Goal: Task Accomplishment & Management: Use online tool/utility

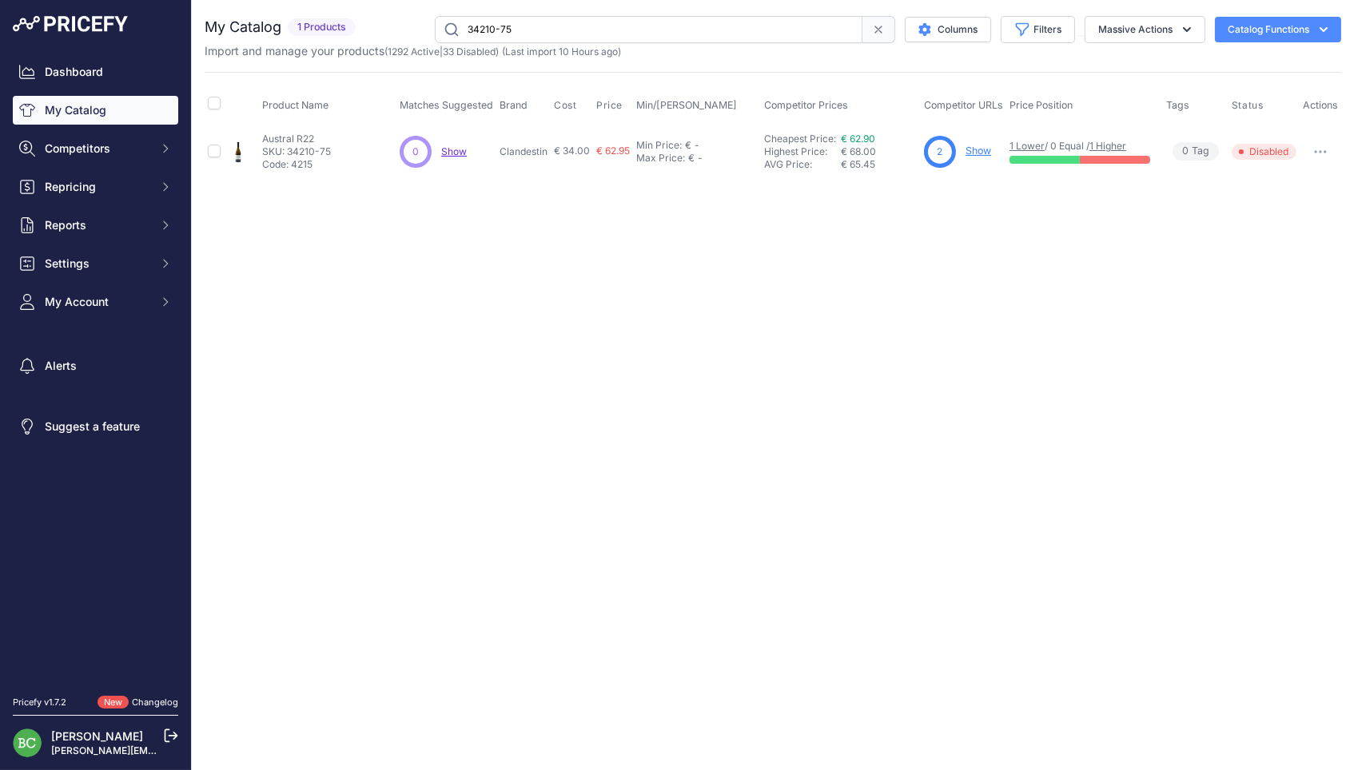
drag, startPoint x: 536, startPoint y: 27, endPoint x: 431, endPoint y: 26, distance: 105.5
click at [435, 26] on input "34210-75" at bounding box center [648, 29] width 427 height 27
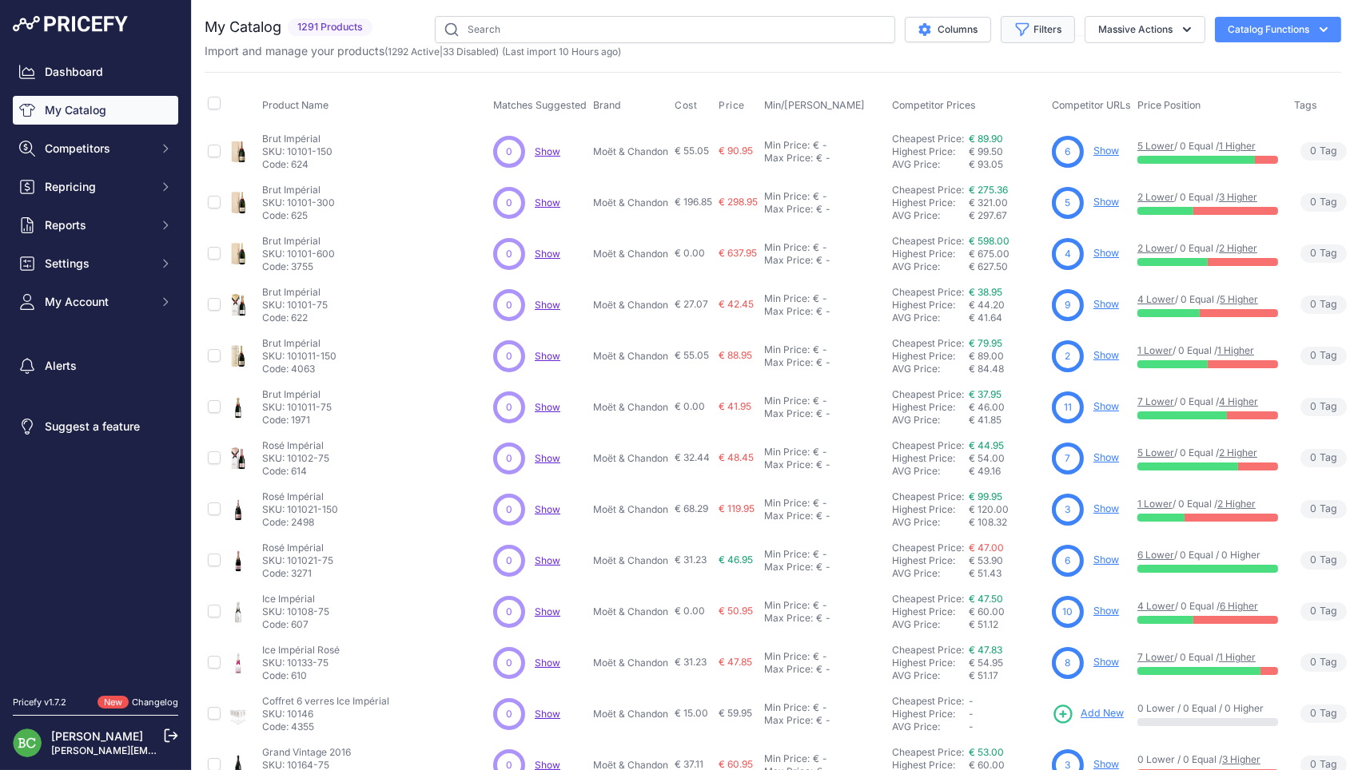
click at [1025, 30] on icon "button" at bounding box center [1022, 30] width 16 height 16
select select "Philipponnat"
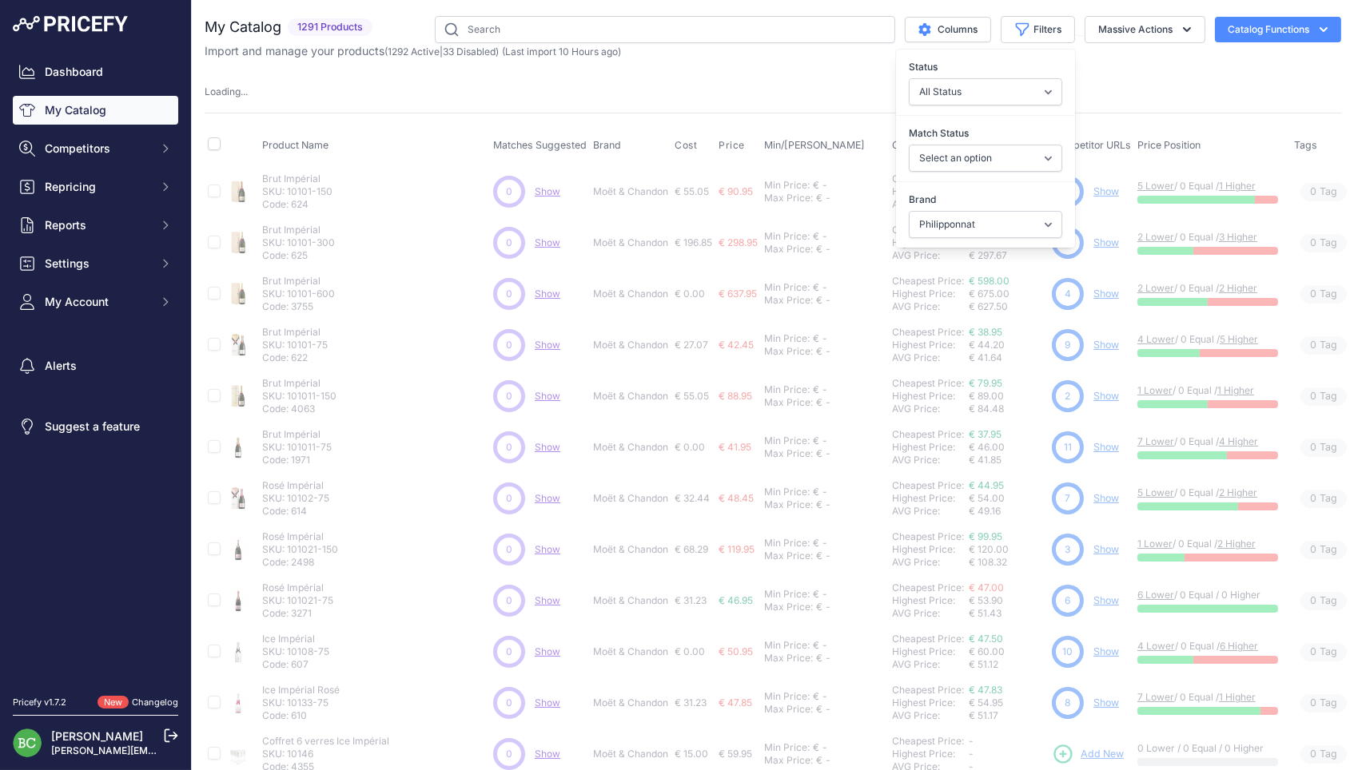
drag, startPoint x: 759, startPoint y: 107, endPoint x: 411, endPoint y: 233, distance: 370.6
click at [758, 108] on div "My Catalog 1291 Products" at bounding box center [773, 500] width 1136 height 968
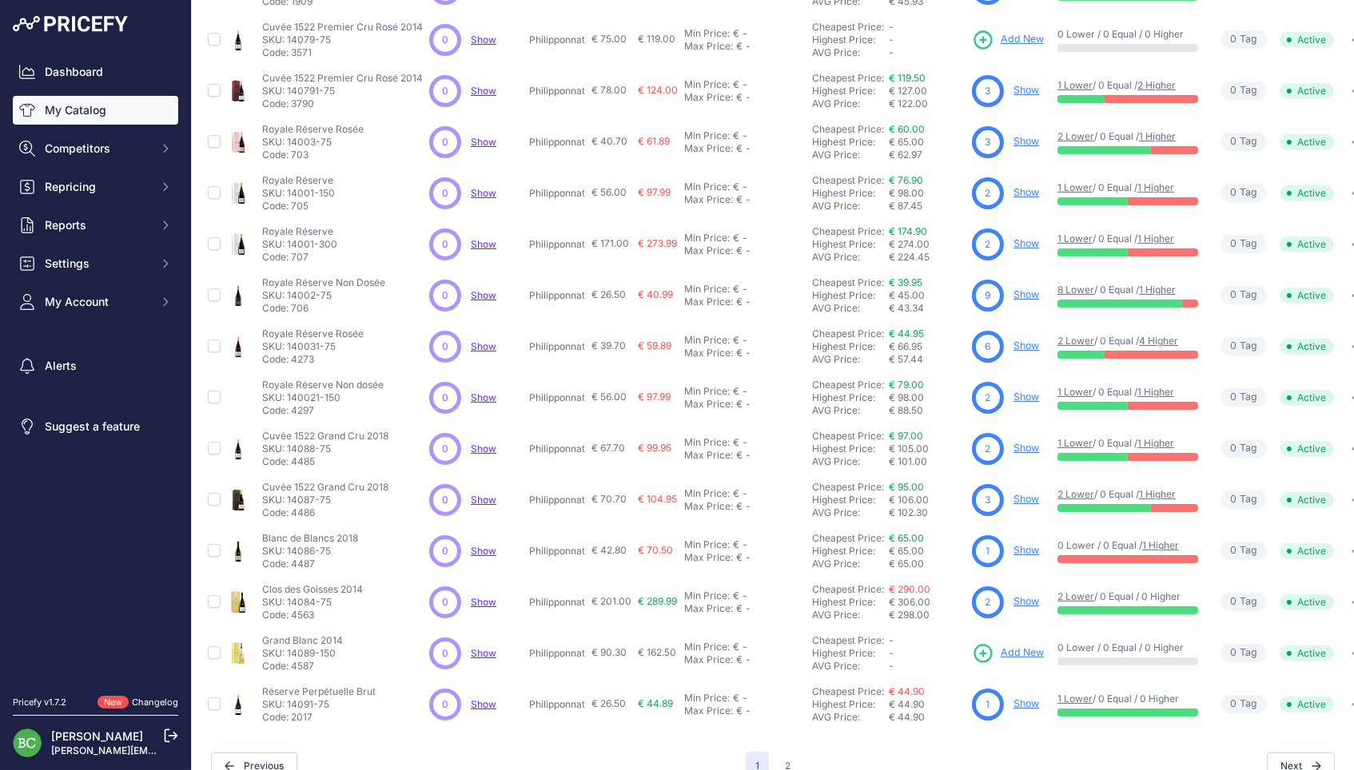
scroll to position [235, 0]
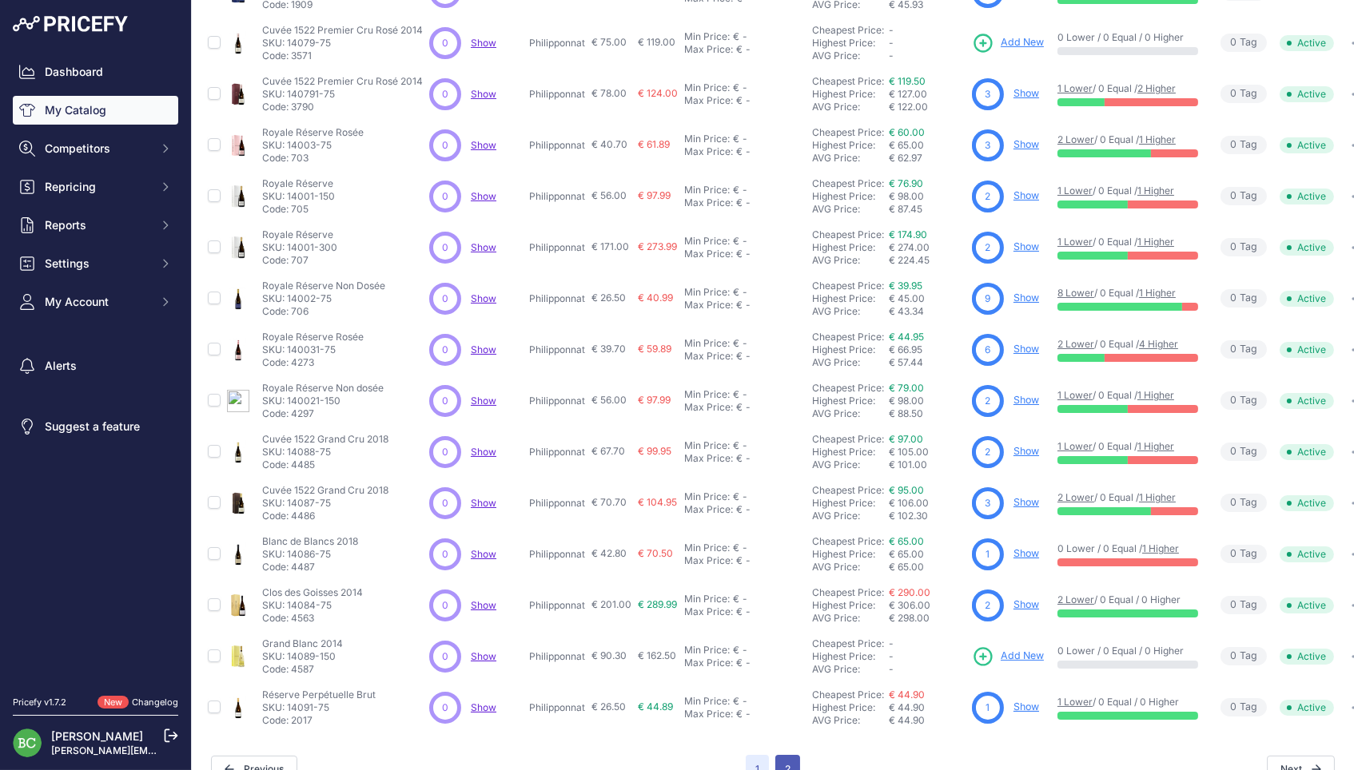
click at [790, 755] on button "2" at bounding box center [787, 769] width 25 height 29
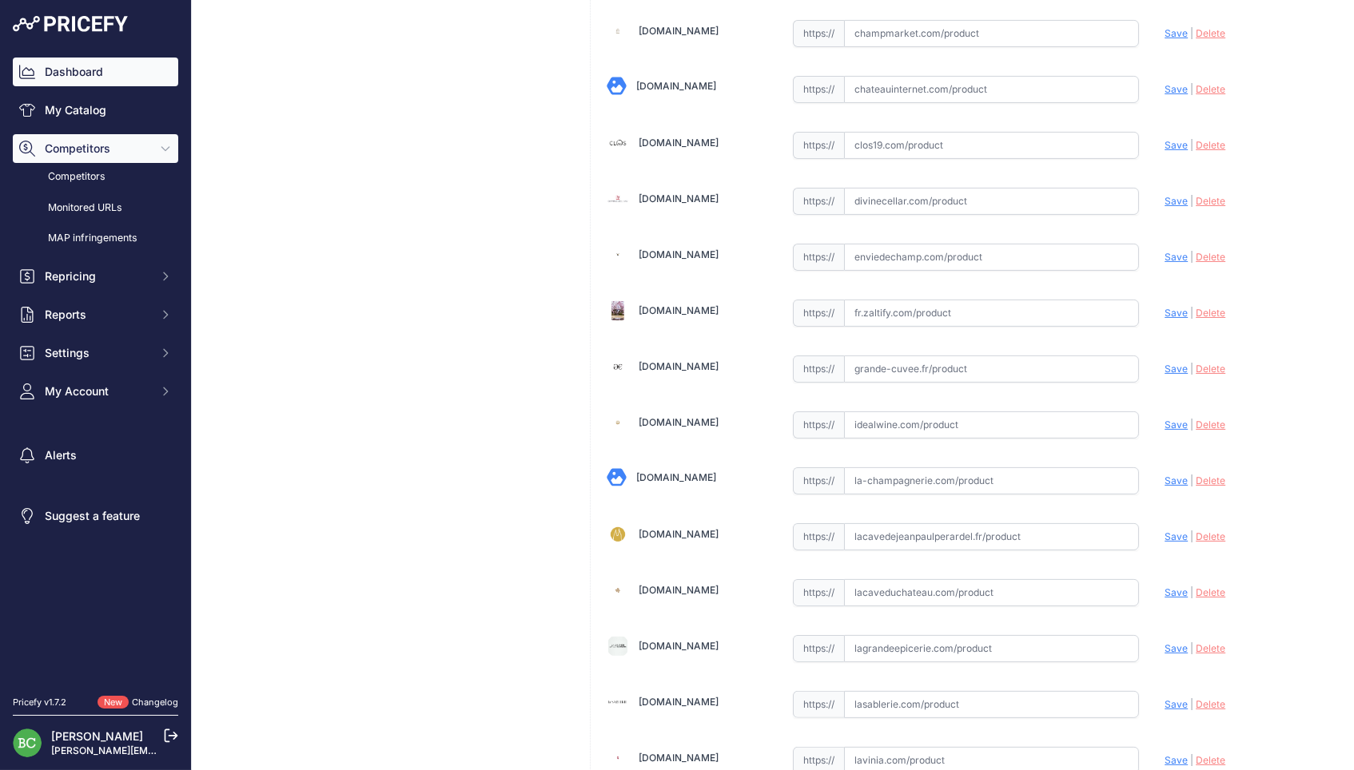
scroll to position [680, 0]
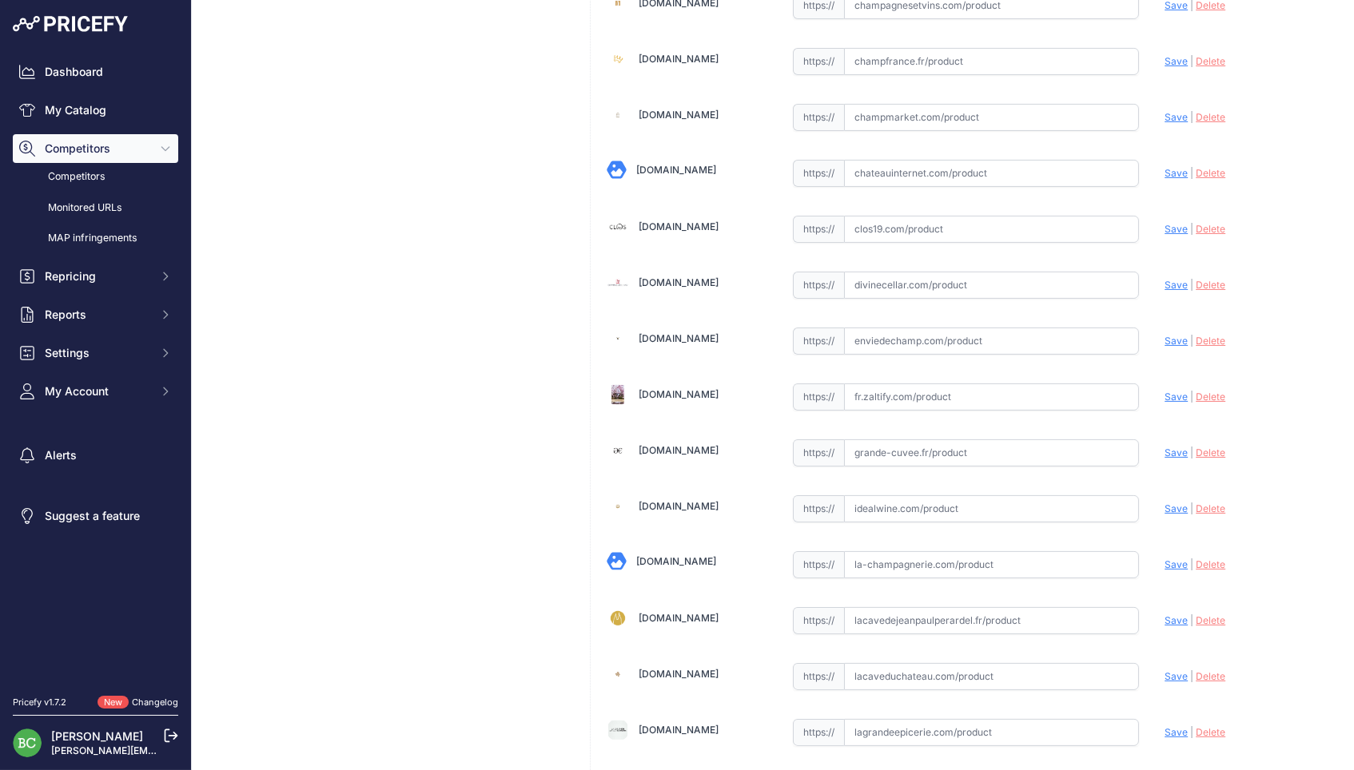
click at [908, 328] on input "text" at bounding box center [992, 341] width 296 height 27
paste input "[URL][DOMAIN_NAME]"
click at [1170, 335] on span "Save" at bounding box center [1175, 341] width 23 height 12
type input "[URL][DOMAIN_NAME]"
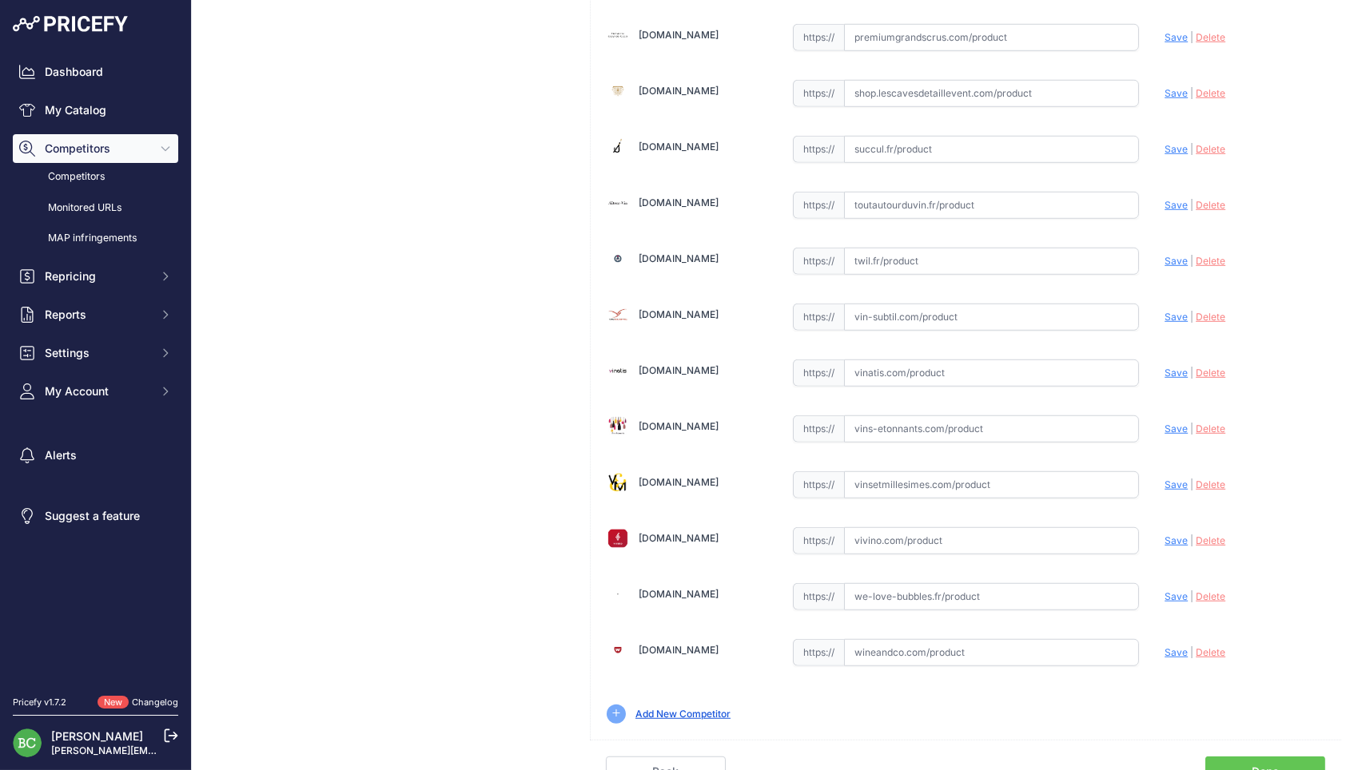
scroll to position [0, 0]
click at [877, 363] on input "text" at bounding box center [992, 373] width 296 height 27
paste input "[URL][DOMAIN_NAME]"
click at [1165, 367] on span "Save" at bounding box center [1175, 373] width 23 height 12
type input "[URL][DOMAIN_NAME]"
